Goal: Submit feedback/report problem: Submit feedback/report problem

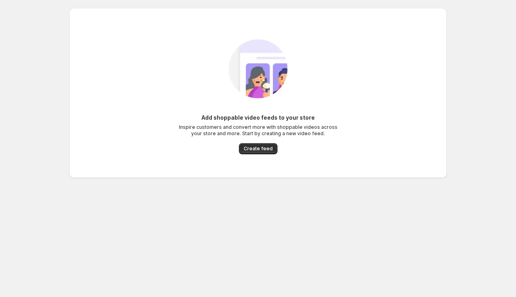
drag, startPoint x: 262, startPoint y: 148, endPoint x: 286, endPoint y: 80, distance: 72.2
click at [261, 148] on span "Create feed" at bounding box center [258, 149] width 29 height 6
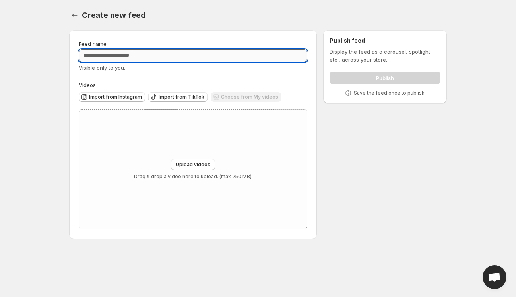
click at [148, 59] on input "Feed name" at bounding box center [193, 55] width 229 height 13
type input "**********"
click at [187, 159] on div "Upload videos Drag & drop a video here to upload. (max 250 MB)" at bounding box center [193, 169] width 228 height 119
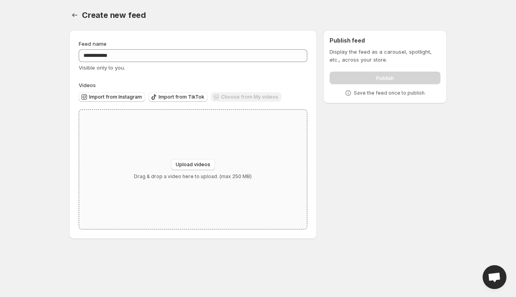
type input "**********"
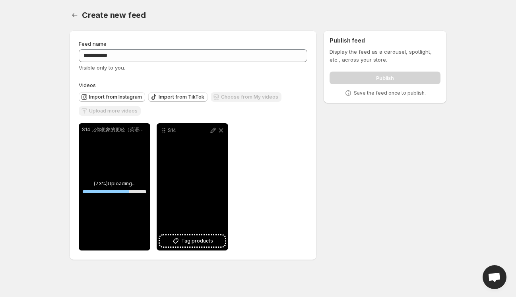
click at [187, 175] on div "S14" at bounding box center [193, 186] width 72 height 127
click at [197, 190] on div "S14" at bounding box center [193, 186] width 72 height 127
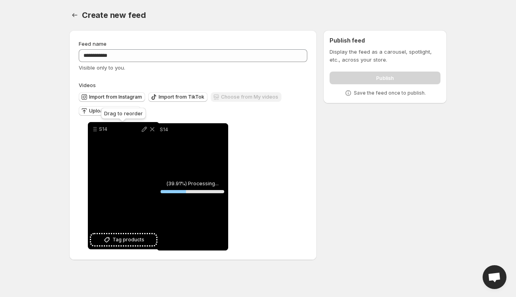
drag, startPoint x: 164, startPoint y: 131, endPoint x: 95, endPoint y: 130, distance: 69.2
click at [95, 130] on icon at bounding box center [95, 129] width 8 height 8
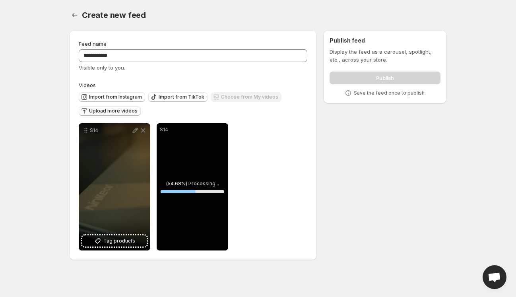
click at [117, 111] on span "Upload more videos" at bounding box center [113, 111] width 49 height 6
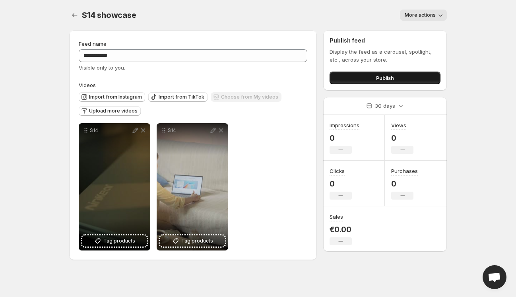
click at [363, 82] on button "Publish" at bounding box center [385, 78] width 111 height 13
click at [74, 17] on icon "Settings" at bounding box center [75, 15] width 8 height 8
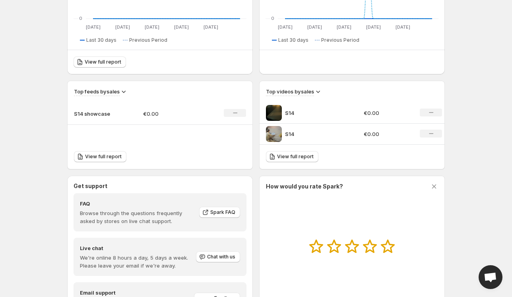
scroll to position [239, 0]
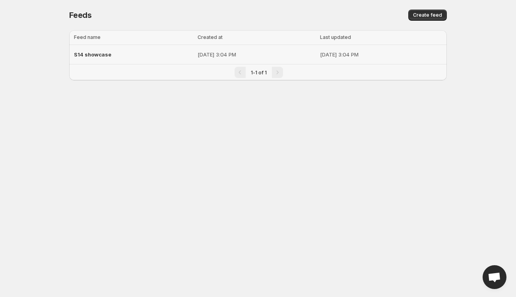
click at [198, 54] on p "[DATE] 3:04 PM" at bounding box center [257, 55] width 118 height 8
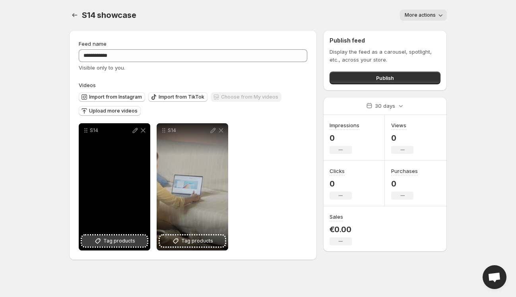
click at [110, 240] on span "Tag products" at bounding box center [119, 241] width 32 height 8
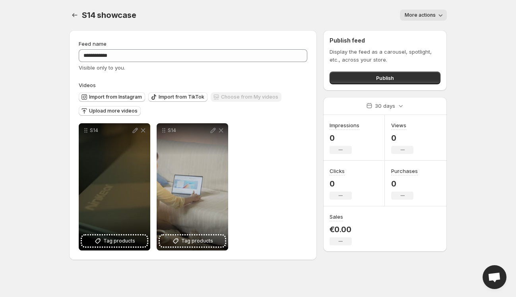
click at [38, 169] on body "**********" at bounding box center [258, 148] width 516 height 297
click at [76, 16] on icon "Settings" at bounding box center [75, 15] width 8 height 8
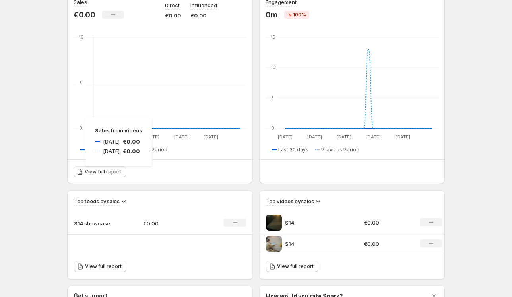
scroll to position [119, 0]
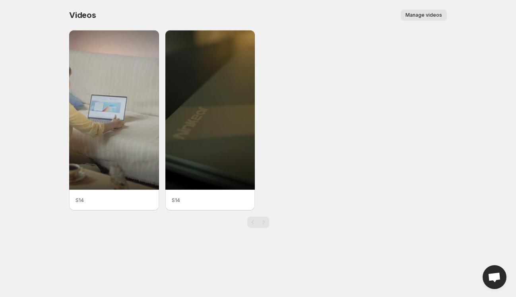
click at [422, 15] on span "Manage videos" at bounding box center [424, 15] width 37 height 6
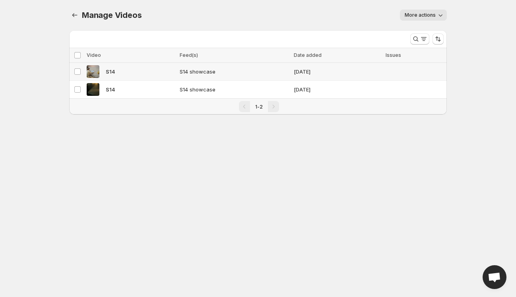
click at [139, 69] on div "S14" at bounding box center [131, 71] width 88 height 13
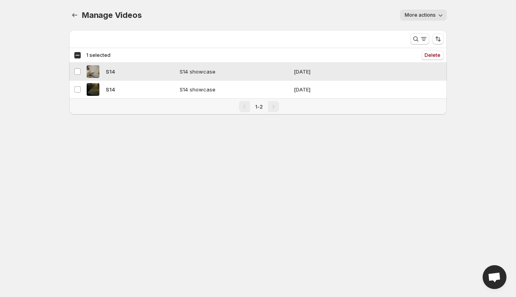
click at [269, 77] on td "S14 showcase" at bounding box center [234, 72] width 114 height 18
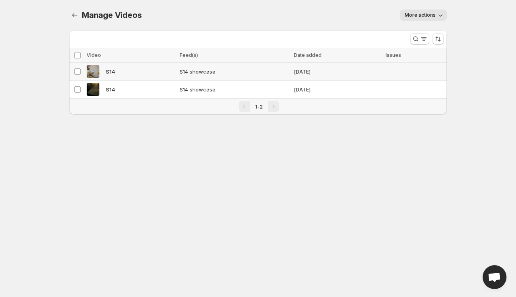
click at [300, 74] on td "[DATE]" at bounding box center [338, 72] width 92 height 18
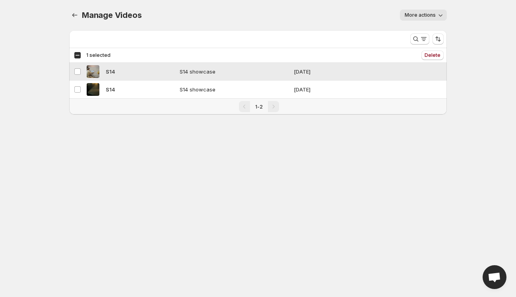
click at [260, 70] on span "S14 showcase" at bounding box center [234, 72] width 109 height 8
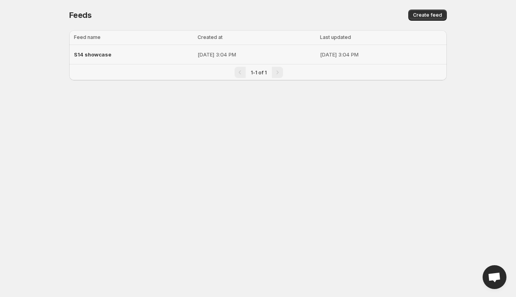
click at [139, 51] on div "S14 showcase" at bounding box center [133, 54] width 119 height 14
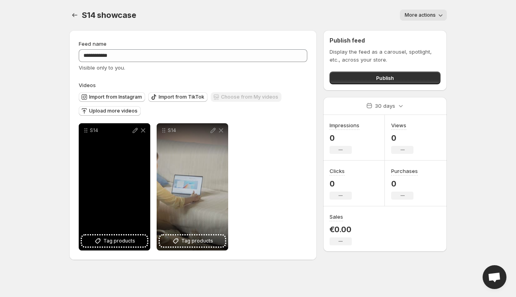
click at [112, 181] on div "S14" at bounding box center [115, 186] width 72 height 127
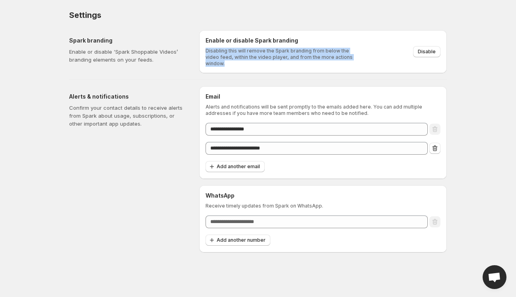
drag, startPoint x: 356, startPoint y: 59, endPoint x: 205, endPoint y: 49, distance: 151.1
click at [205, 49] on div "Enable or disable Spark branding Disabling this will remove the Spark branding …" at bounding box center [323, 51] width 248 height 43
copy p "Disabling this will remove the Spark branding from below the video feed, within…"
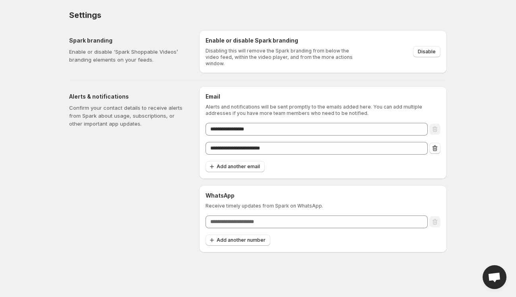
click at [376, 56] on div "Enable or disable Spark branding Disabling this will remove the Spark branding …" at bounding box center [323, 52] width 235 height 30
click at [420, 50] on span "Disable" at bounding box center [427, 52] width 18 height 6
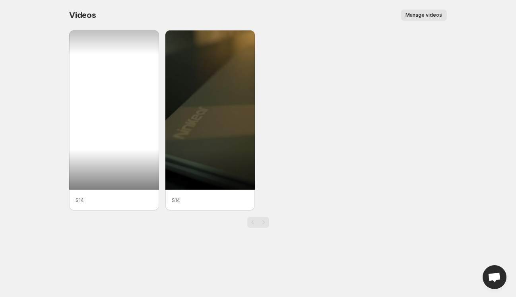
click at [107, 127] on div at bounding box center [114, 109] width 90 height 159
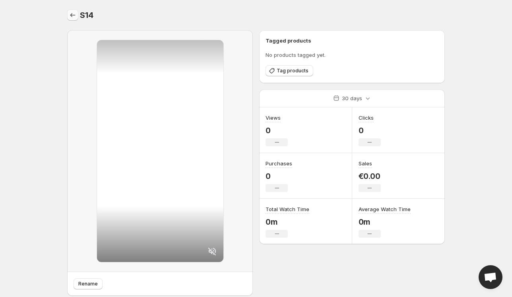
click at [74, 18] on icon "Settings" at bounding box center [73, 15] width 8 height 8
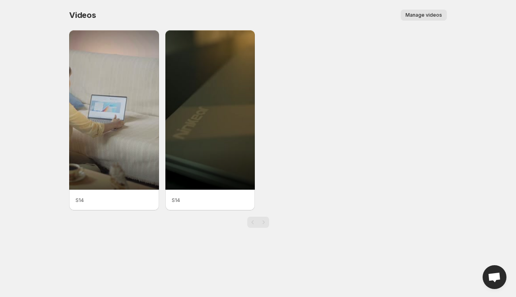
click at [425, 18] on span "Manage videos" at bounding box center [424, 15] width 37 height 6
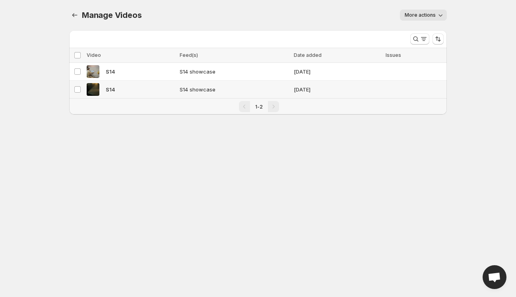
click at [256, 87] on span "S14 showcase" at bounding box center [234, 90] width 109 height 8
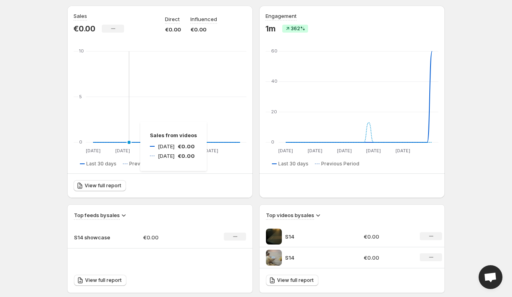
scroll to position [80, 0]
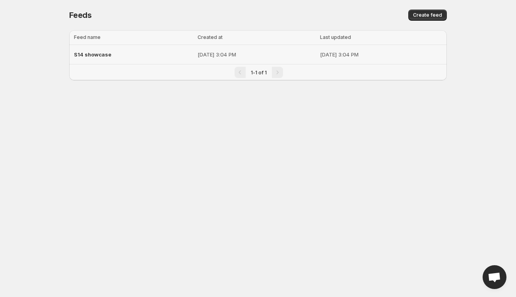
click at [204, 56] on p "[DATE] 3:04 PM" at bounding box center [257, 55] width 118 height 8
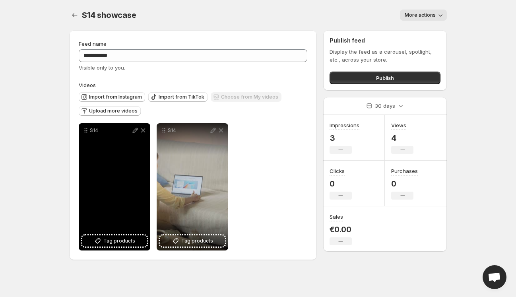
click at [131, 181] on div "S14" at bounding box center [115, 186] width 72 height 127
click at [135, 130] on icon at bounding box center [135, 130] width 8 height 8
click at [119, 177] on div "S14" at bounding box center [115, 186] width 72 height 127
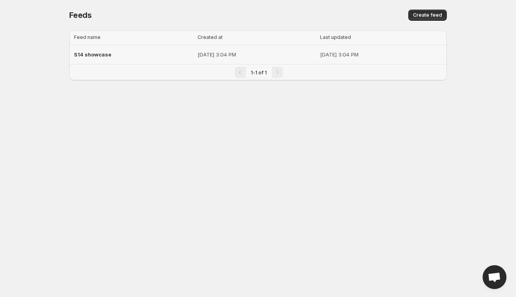
click at [117, 59] on div "S14 showcase" at bounding box center [133, 54] width 119 height 14
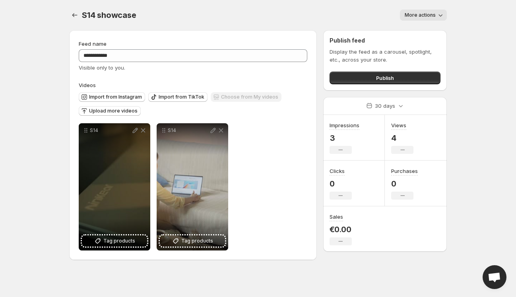
click at [442, 15] on icon "button" at bounding box center [441, 15] width 8 height 8
click at [462, 71] on body "**********" at bounding box center [258, 148] width 516 height 297
click at [493, 279] on span "Open chat" at bounding box center [494, 277] width 13 height 11
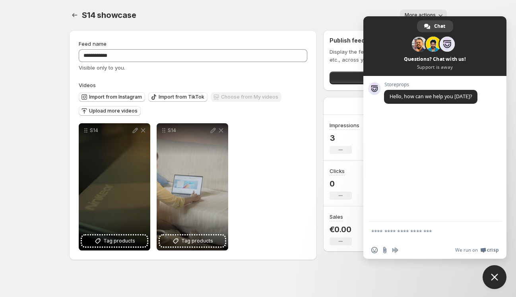
click at [412, 234] on textarea "Compose your message..." at bounding box center [426, 231] width 110 height 7
click at [418, 235] on form at bounding box center [426, 232] width 110 height 21
click at [420, 231] on textarea "Compose your message..." at bounding box center [426, 231] width 110 height 7
paste textarea "**********"
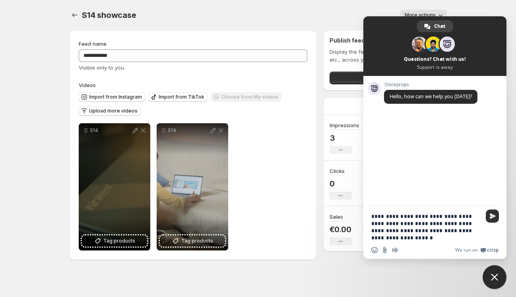
type textarea "**********"
click at [497, 214] on span "Send" at bounding box center [492, 216] width 13 height 13
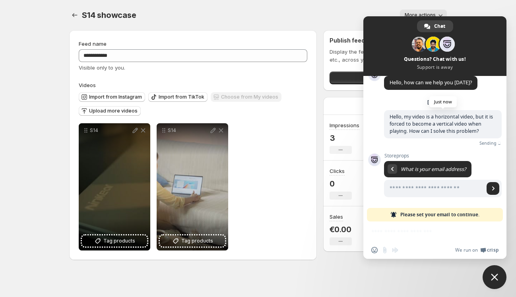
scroll to position [5, 0]
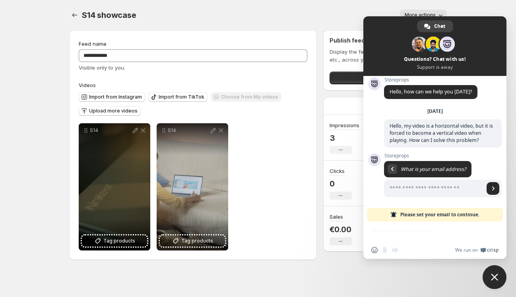
click at [270, 119] on div "Import from Instagram Import from TikTok Choose from My videos Upload more vide…" at bounding box center [193, 104] width 229 height 31
click at [309, 5] on div "S14 showcase. This page is ready S14 showcase More actions More actions More ac…" at bounding box center [258, 15] width 378 height 30
click at [428, 195] on input "Enter your email address..." at bounding box center [434, 188] width 100 height 17
type input "**********"
click at [490, 190] on span "Send" at bounding box center [493, 188] width 13 height 13
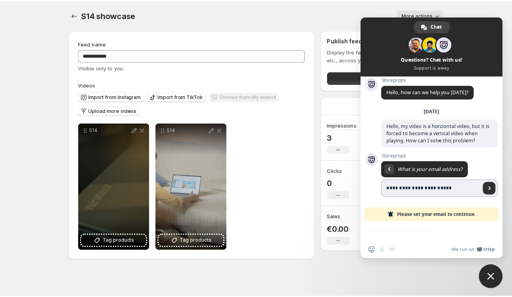
scroll to position [0, 0]
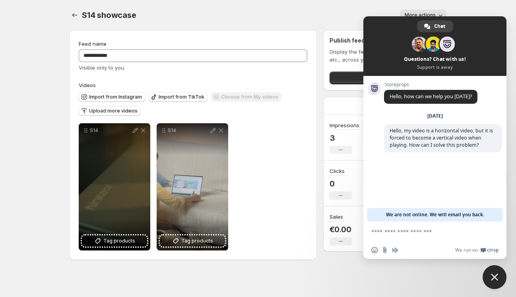
click at [499, 281] on span "Close chat" at bounding box center [495, 277] width 24 height 24
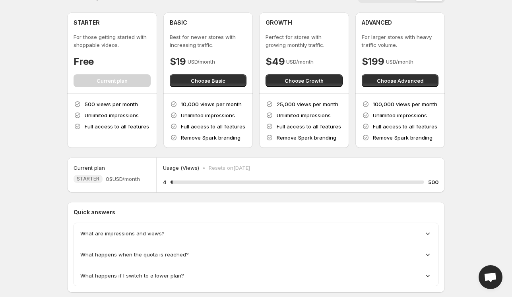
scroll to position [38, 0]
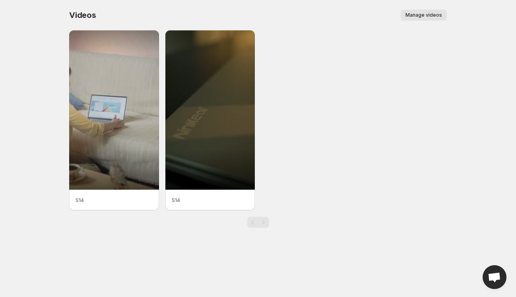
click at [422, 17] on span "Manage videos" at bounding box center [424, 15] width 37 height 6
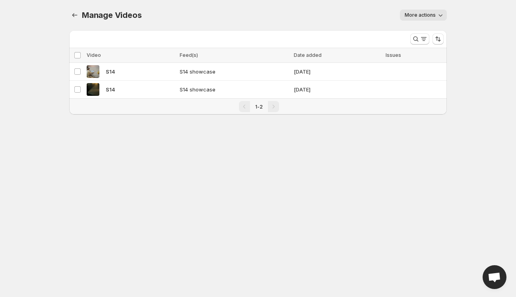
drag, startPoint x: 401, startPoint y: 56, endPoint x: 357, endPoint y: 55, distance: 43.8
click at [398, 55] on span "Issues" at bounding box center [394, 55] width 16 height 6
click at [72, 17] on icon "Manage Videos" at bounding box center [75, 15] width 8 height 8
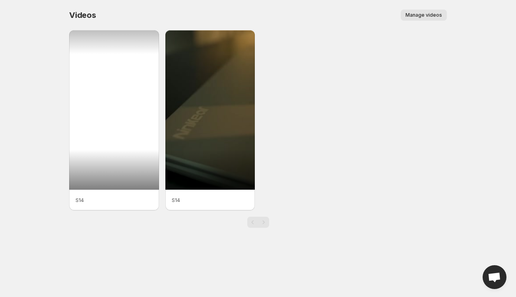
click at [108, 100] on div at bounding box center [114, 109] width 90 height 159
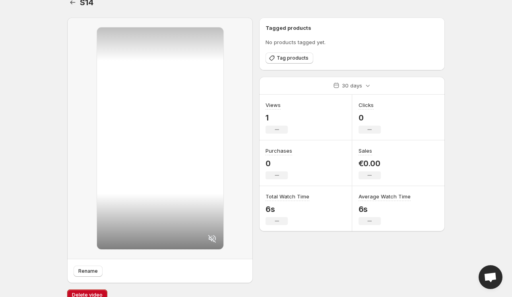
scroll to position [24, 0]
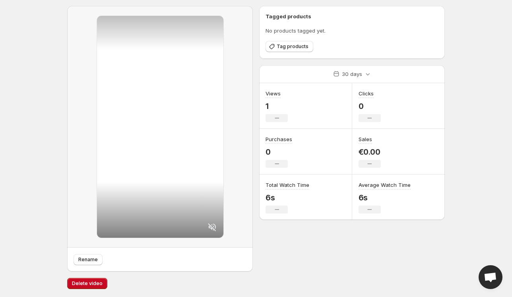
click at [179, 143] on div at bounding box center [160, 127] width 126 height 222
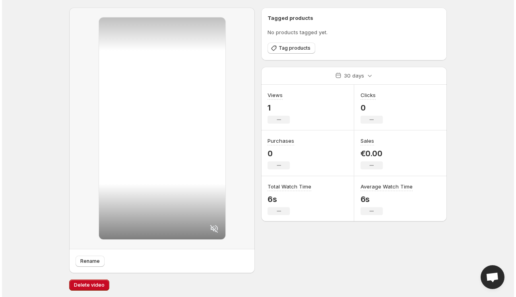
scroll to position [0, 0]
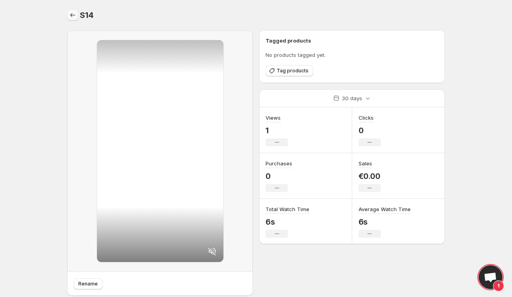
click at [73, 18] on icon "Settings" at bounding box center [73, 15] width 8 height 8
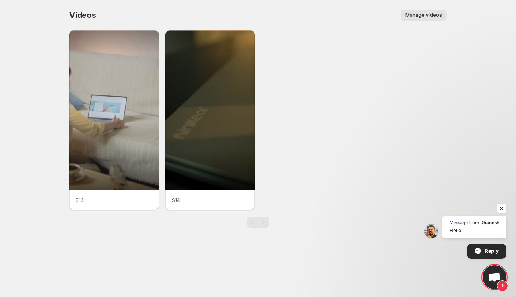
click at [492, 274] on span "Open chat" at bounding box center [494, 277] width 13 height 11
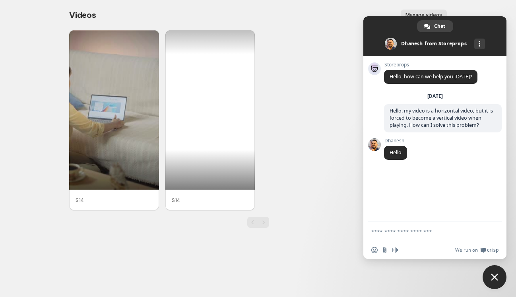
click at [200, 101] on div at bounding box center [210, 109] width 90 height 159
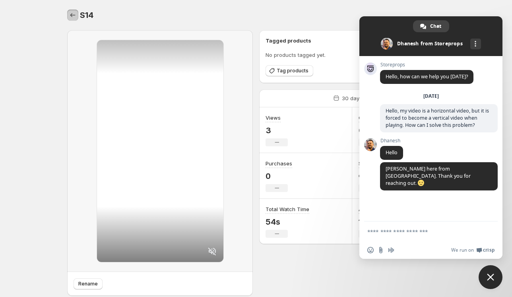
click at [77, 15] on button "Settings" at bounding box center [72, 15] width 11 height 11
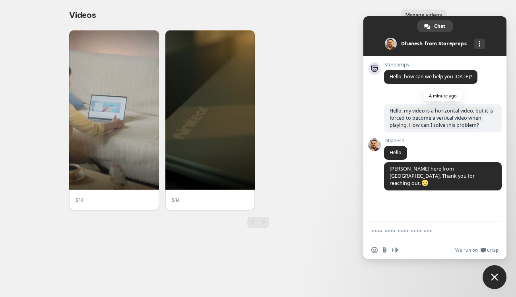
drag, startPoint x: 473, startPoint y: 126, endPoint x: 385, endPoint y: 110, distance: 89.3
click at [385, 110] on span "Hello, my video is a horizontal video, but it is forced to become a vertical vi…" at bounding box center [443, 118] width 118 height 28
copy span "Hello, my video is a horizontal video, but it is forced to become a vertical vi…"
click at [422, 233] on textarea "Compose your message..." at bounding box center [426, 231] width 110 height 7
paste textarea "**********"
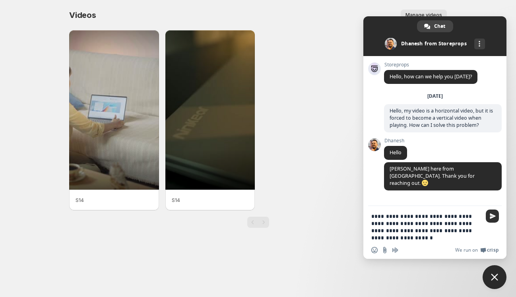
type textarea "**********"
click at [491, 217] on span "Send" at bounding box center [493, 216] width 6 height 6
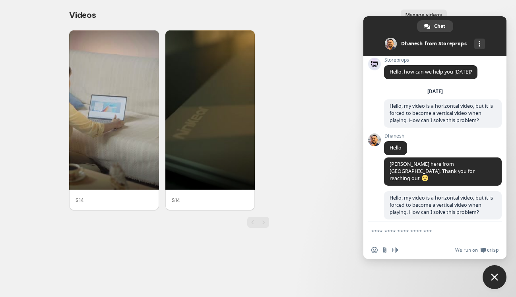
scroll to position [47, 0]
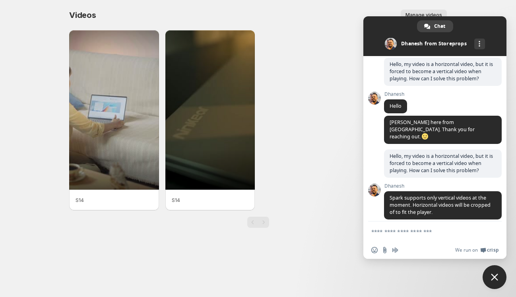
click at [442, 235] on textarea "Compose your message..." at bounding box center [426, 231] width 110 height 7
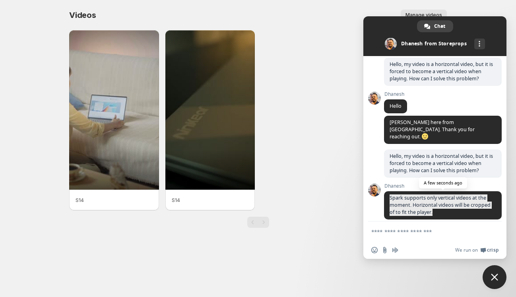
drag, startPoint x: 456, startPoint y: 208, endPoint x: 390, endPoint y: 189, distance: 68.7
click at [390, 191] on span "Spark supports only vertical videos at the moment. Horizontal videos will be cr…" at bounding box center [443, 205] width 118 height 28
copy span "Spark supports only vertical videos at the moment. Horizontal videos will be cr…"
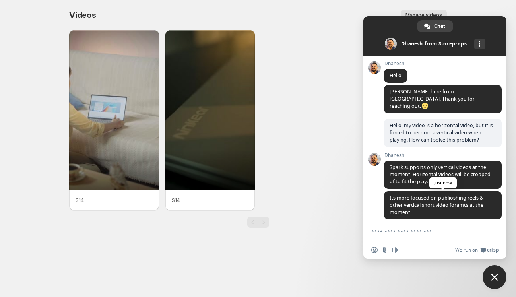
click at [447, 197] on span "Its more focused on publioshing reels & other vertical short video foramts at t…" at bounding box center [437, 204] width 94 height 21
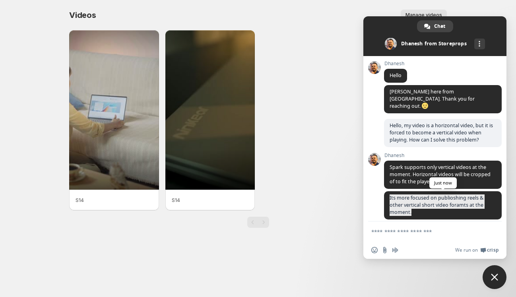
drag, startPoint x: 422, startPoint y: 204, endPoint x: 389, endPoint y: 187, distance: 36.8
click at [389, 191] on span "Its more focused on publioshing reels & other vertical short video foramts at t…" at bounding box center [443, 205] width 118 height 28
copy span "Its more focused on publioshing reels & other vertical short video foramts at t…"
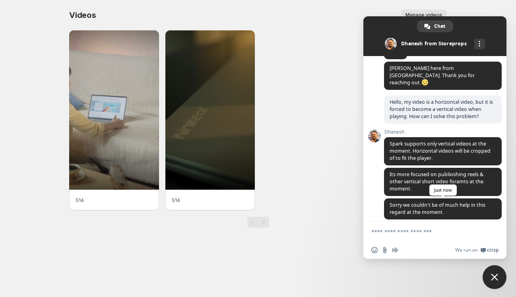
click at [422, 202] on span "Sorry we couldn't be of much help in this regard at the moment." at bounding box center [438, 209] width 96 height 14
click at [440, 233] on textarea "Compose your message..." at bounding box center [426, 231] width 110 height 7
type textarea "*"
type textarea "*********"
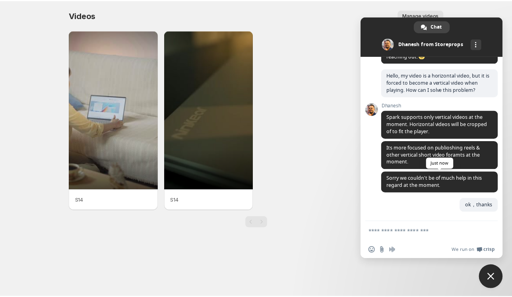
scroll to position [120, 0]
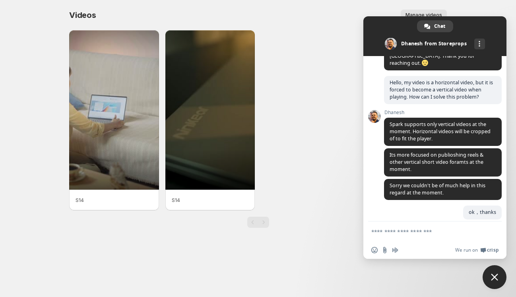
click at [304, 98] on div "S14 S14" at bounding box center [258, 120] width 378 height 180
click at [504, 284] on body "Home Feeds Videos Subscription Settings Videos. This page is ready Videos Manag…" at bounding box center [258, 148] width 516 height 297
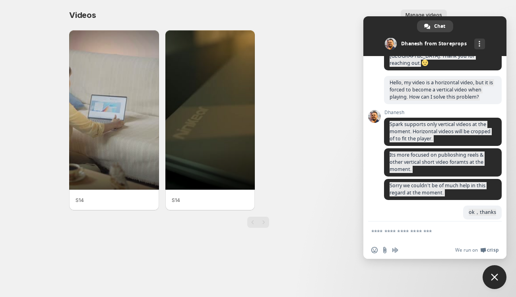
click at [500, 281] on span "Close chat" at bounding box center [495, 277] width 24 height 24
